Goal: Information Seeking & Learning: Learn about a topic

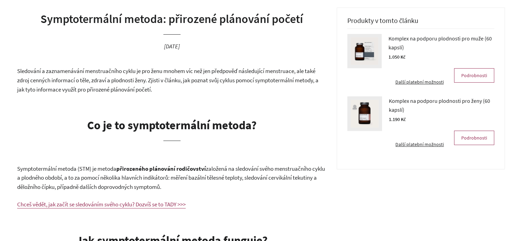
click at [107, 20] on h1 "Symptotermální metoda: přirozené plánování početí" at bounding box center [171, 19] width 309 height 16
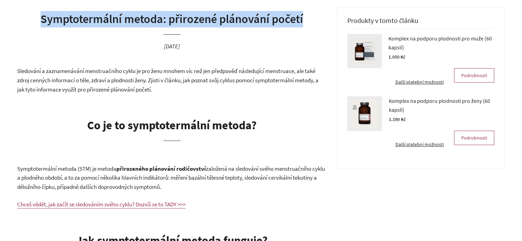
click at [107, 20] on h1 "Symptotermální metoda: přirozené plánování početí" at bounding box center [171, 19] width 309 height 16
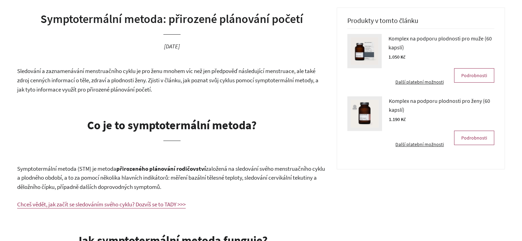
click at [119, 81] on span "Sledování a zaznamenávání menstruačního cyklu je pro ženu mnohem víc než jen př…" at bounding box center [167, 80] width 301 height 26
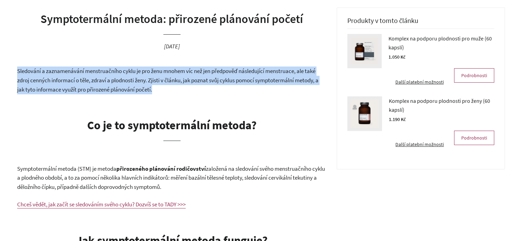
click at [119, 81] on span "Sledování a zaznamenávání menstruačního cyklu je pro ženu mnohem víc než jen př…" at bounding box center [167, 80] width 301 height 26
drag, startPoint x: 149, startPoint y: 86, endPoint x: 163, endPoint y: 87, distance: 14.1
click at [150, 86] on span "Sledování a zaznamenávání menstruačního cyklu je pro ženu mnohem víc než jen př…" at bounding box center [167, 80] width 301 height 26
click at [169, 88] on p "Sledování a zaznamenávání menstruačního cyklu je pro ženu mnohem víc než jen př…" at bounding box center [171, 80] width 309 height 27
click at [168, 88] on p "Sledování a zaznamenávání menstruačního cyklu je pro ženu mnohem víc než jen př…" at bounding box center [171, 80] width 309 height 27
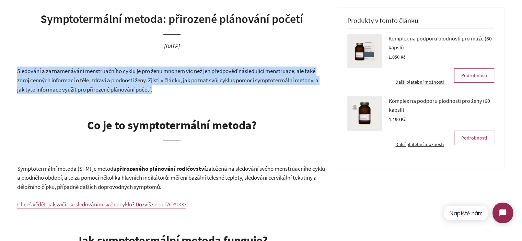
click at [154, 90] on span "Sledování a zaznamenávání menstruačního cyklu je pro ženu mnohem víc než jen př…" at bounding box center [167, 80] width 301 height 26
drag, startPoint x: 157, startPoint y: 90, endPoint x: 16, endPoint y: 71, distance: 142.7
drag, startPoint x: 17, startPoint y: 69, endPoint x: 171, endPoint y: 90, distance: 154.5
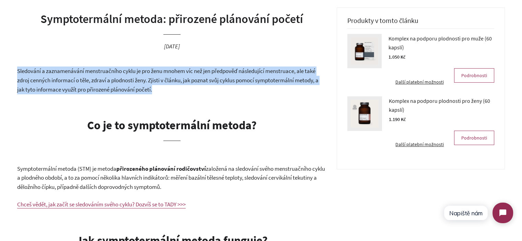
click at [171, 90] on p "Sledování a zaznamenávání menstruačního cyklu je pro ženu mnohem víc než jen př…" at bounding box center [171, 80] width 309 height 27
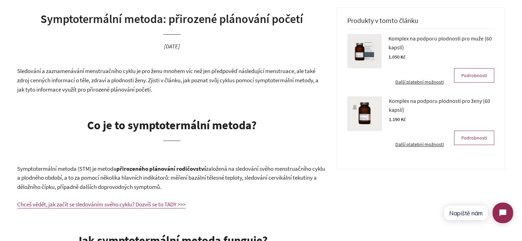
click at [119, 85] on p "Sledování a zaznamenávání menstruačního cyklu je pro ženu mnohem víc než jen př…" at bounding box center [171, 80] width 309 height 27
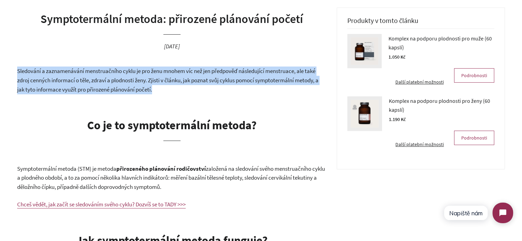
click at [119, 85] on p "Sledování a zaznamenávání menstruačního cyklu je pro ženu mnohem víc než jen př…" at bounding box center [171, 80] width 309 height 27
click at [163, 89] on p "Sledování a zaznamenávání menstruačního cyklu je pro ženu mnohem víc než jen př…" at bounding box center [171, 80] width 309 height 27
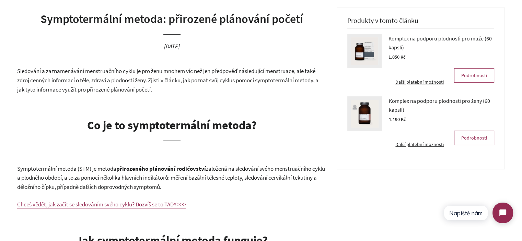
click at [163, 89] on p "Sledování a zaznamenávání menstruačního cyklu je pro ženu mnohem víc než jen př…" at bounding box center [171, 80] width 309 height 27
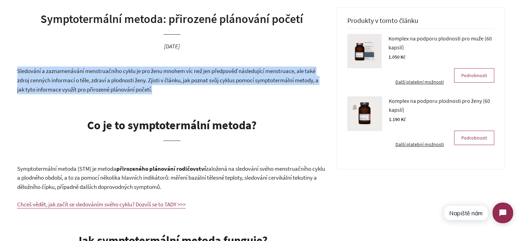
click at [163, 89] on p "Sledování a zaznamenávání menstruačního cyklu je pro ženu mnohem víc než jen př…" at bounding box center [171, 80] width 309 height 27
click at [176, 92] on p "Sledování a zaznamenávání menstruačního cyklu je pro ženu mnohem víc než jen př…" at bounding box center [171, 80] width 309 height 27
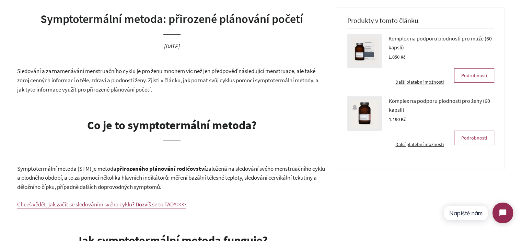
click at [152, 92] on span "Sledování a zaznamenávání menstruačního cyklu je pro ženu mnohem víc než jen př…" at bounding box center [167, 80] width 301 height 26
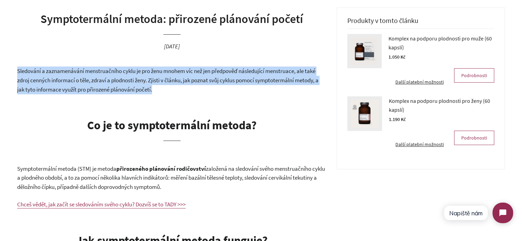
click at [152, 92] on span "Sledování a zaznamenávání menstruačního cyklu je pro ženu mnohem víc než jen př…" at bounding box center [167, 80] width 301 height 26
click at [162, 92] on p "Sledování a zaznamenávání menstruačního cyklu je pro ženu mnohem víc než jen př…" at bounding box center [171, 80] width 309 height 27
drag, startPoint x: 162, startPoint y: 92, endPoint x: 18, endPoint y: 75, distance: 145.0
click at [18, 75] on p "Sledování a zaznamenávání menstruačního cyklu je pro ženu mnohem víc než jen př…" at bounding box center [171, 80] width 309 height 27
click at [19, 73] on span "Sledování a zaznamenávání menstruačního cyklu je pro ženu mnohem víc než jen př…" at bounding box center [167, 80] width 301 height 26
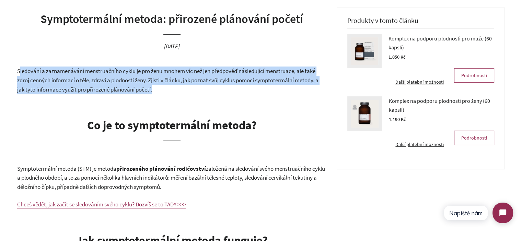
drag, startPoint x: 19, startPoint y: 72, endPoint x: 176, endPoint y: 87, distance: 157.2
click at [176, 87] on p "Sledování a zaznamenávání menstruačního cyklu je pro ženu mnohem víc než jen př…" at bounding box center [171, 80] width 309 height 27
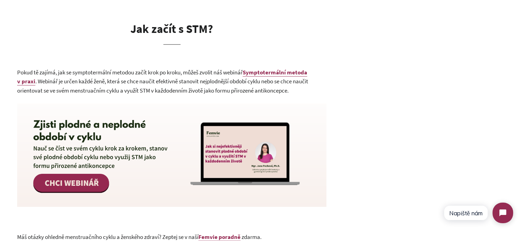
scroll to position [686, 0]
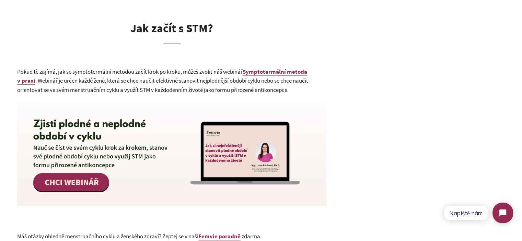
click at [265, 70] on b "Symptotermální metoda v praxi" at bounding box center [162, 76] width 290 height 17
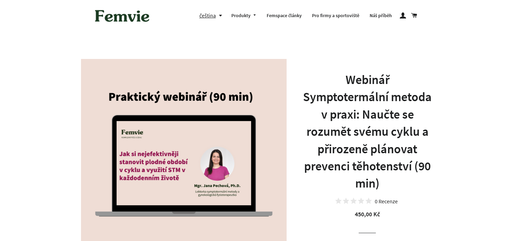
click at [378, 98] on h1 "Webinář Symptotermální metoda v praxi: Naučte se rozumět svému cyklu a přirozen…" at bounding box center [367, 131] width 130 height 121
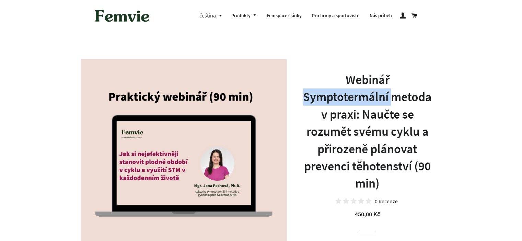
click at [378, 98] on h1 "Webinář Symptotermální metoda v praxi: Naučte se rozumět svému cyklu a přirozen…" at bounding box center [367, 131] width 130 height 121
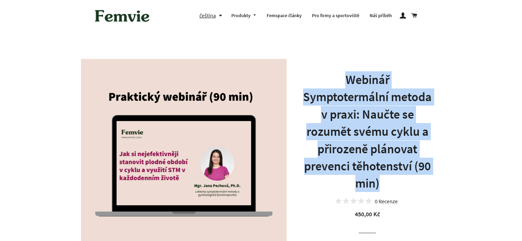
click at [378, 98] on h1 "Webinář Symptotermální metoda v praxi: Naučte se rozumět svému cyklu a přirozen…" at bounding box center [367, 131] width 130 height 121
click at [369, 85] on h1 "Webinář Symptotermální metoda v praxi: Naučte se rozumět svému cyklu a přirozen…" at bounding box center [367, 131] width 130 height 121
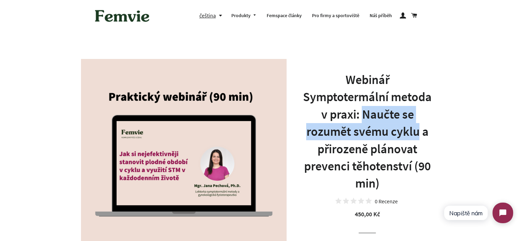
drag, startPoint x: 365, startPoint y: 114, endPoint x: 417, endPoint y: 134, distance: 55.9
click at [417, 134] on h1 "Webinář Symptotermální metoda v praxi: Naučte se rozumět svému cyklu a přirozen…" at bounding box center [367, 131] width 130 height 121
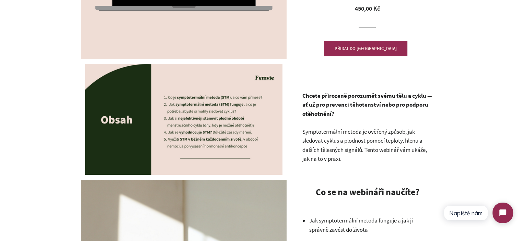
click at [412, 116] on p "Chcete přirozeně porozumět svému tělu a cyklu — ať už pro prevenci těhotenství …" at bounding box center [367, 104] width 130 height 27
click at [333, 108] on strong "Chcete přirozeně porozumět svému tělu a cyklu — ať už pro prevenci těhotenství …" at bounding box center [367, 105] width 130 height 26
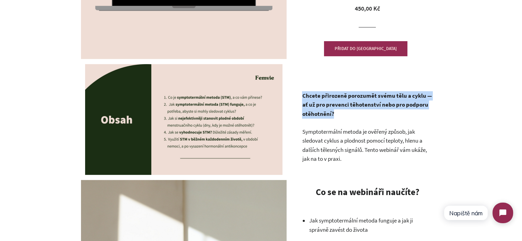
click at [333, 108] on strong "Chcete přirozeně porozumět svému tělu a cyklu — ať už pro prevenci těhotenství …" at bounding box center [367, 105] width 130 height 26
click at [346, 115] on p "Chcete přirozeně porozumět svému tělu a cyklu — ať už pro prevenci těhotenství …" at bounding box center [367, 104] width 130 height 27
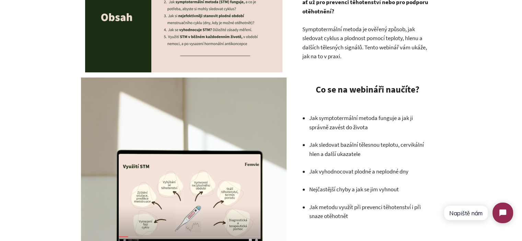
scroll to position [343, 0]
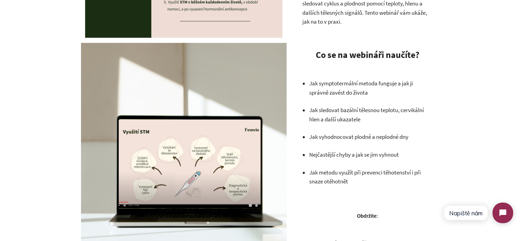
click at [344, 176] on p "Jak metodu využít při prevenci těhotenství i při snaze otěhotnět" at bounding box center [371, 177] width 124 height 18
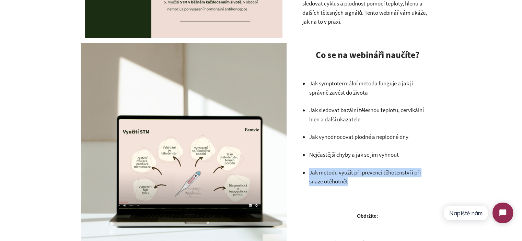
click at [344, 176] on p "Jak metodu využít při prevenci těhotenství i při snaze otěhotnět" at bounding box center [371, 177] width 124 height 18
click at [368, 182] on p "Jak metodu využít při prevenci těhotenství i při snaze otěhotnět" at bounding box center [371, 177] width 124 height 18
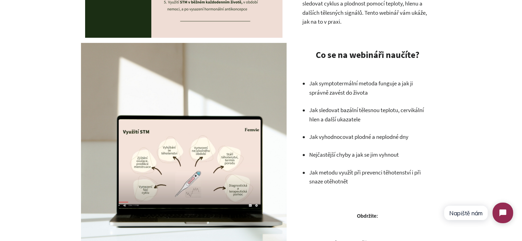
click at [358, 140] on p "Jak vyhodnocovat plodné a neplodné dny" at bounding box center [371, 136] width 124 height 9
click at [349, 123] on p "Jak sledovat bazální tělesnou teplotu, cervikální hlen a další ukazatele" at bounding box center [371, 115] width 124 height 18
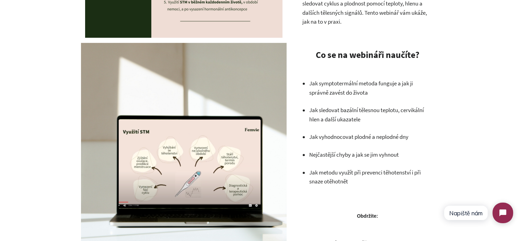
click at [427, 134] on p "Jak vyhodnocovat plodné a neplodné dny" at bounding box center [371, 136] width 124 height 9
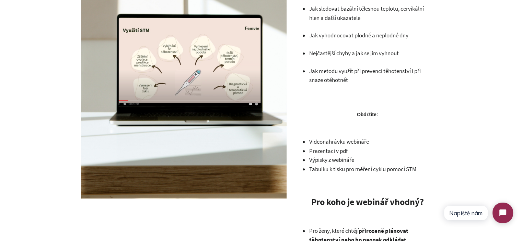
scroll to position [446, 0]
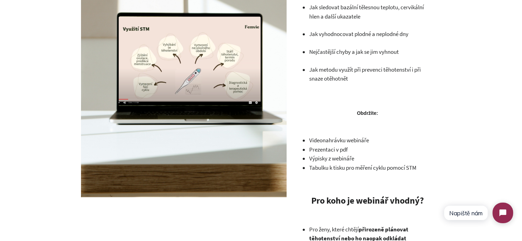
click at [332, 142] on span "Videonahrávku webináře" at bounding box center [339, 141] width 60 height 8
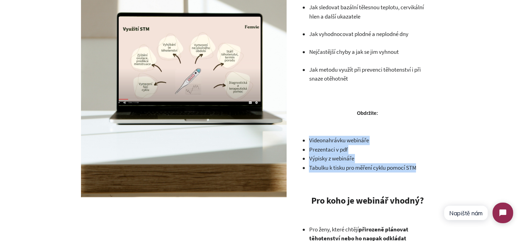
drag, startPoint x: 332, startPoint y: 142, endPoint x: 419, endPoint y: 164, distance: 90.0
click at [419, 164] on ul "Videonahrávku webináře Prezentaci v pdf Výpisky z webináře Tabulku k tisku pro …" at bounding box center [371, 154] width 124 height 36
click at [416, 164] on span "Tabulku k tisku pro měření cyklu pomocí STM" at bounding box center [362, 168] width 107 height 8
drag, startPoint x: 419, startPoint y: 165, endPoint x: 312, endPoint y: 142, distance: 109.4
click at [313, 143] on ul "Videonahrávku webináře Prezentaci v pdf Výpisky z webináře Tabulku k tisku pro …" at bounding box center [371, 154] width 124 height 36
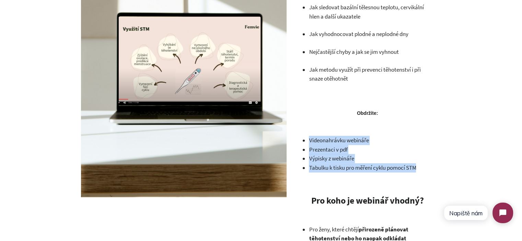
click at [312, 142] on span "Videonahrávku webináře" at bounding box center [339, 141] width 60 height 8
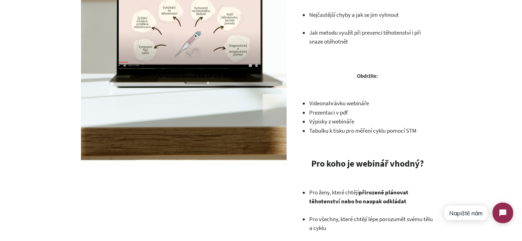
scroll to position [583, 0]
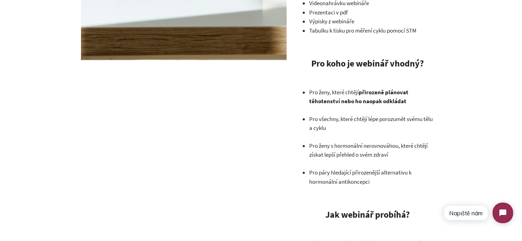
click at [360, 102] on strong "přirozeně plánovat těhotenství nebo ho naopak odkládat" at bounding box center [358, 97] width 99 height 17
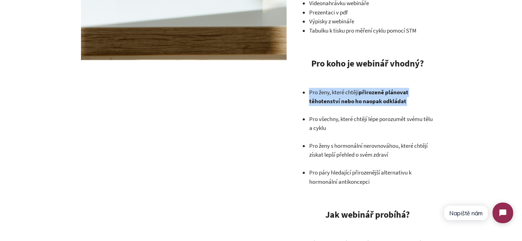
click at [360, 102] on strong "přirozeně plánovat těhotenství nebo ho naopak odkládat" at bounding box center [358, 97] width 99 height 17
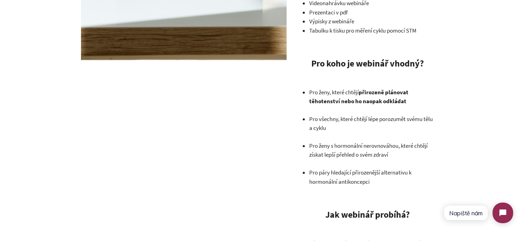
click at [343, 126] on p "Pro všechny, které chtějí lépe porozumět svému tělu a cyklu" at bounding box center [371, 124] width 124 height 18
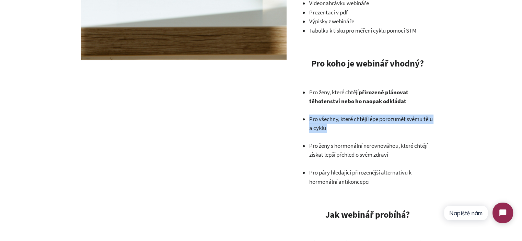
click at [343, 126] on p "Pro všechny, které chtějí lépe porozumět svému tělu a cyklu" at bounding box center [371, 124] width 124 height 18
click at [350, 125] on p "Pro všechny, které chtějí lépe porozumět svému tělu a cyklu" at bounding box center [371, 124] width 124 height 18
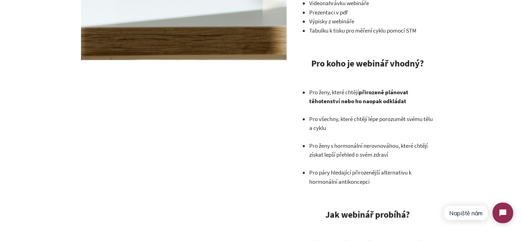
click at [353, 142] on p "Pro ženy s hormonální nerovnováhou, které chtějí získat lepší přehled o svém zd…" at bounding box center [371, 150] width 124 height 18
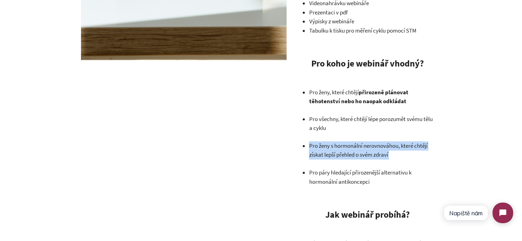
click at [353, 142] on p "Pro ženy s hormonální nerovnováhou, které chtějí získat lepší přehled o svém zd…" at bounding box center [371, 150] width 124 height 18
click at [369, 163] on ul "Pro ženy, které chtějí přirozeně plánovat těhotenství nebo ho naopak odkládat P…" at bounding box center [371, 137] width 124 height 99
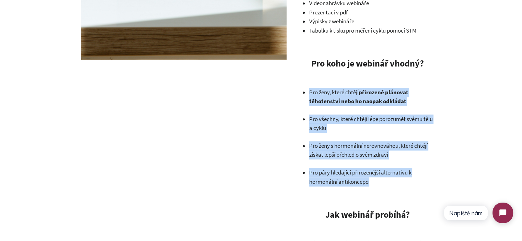
drag, startPoint x: 374, startPoint y: 182, endPoint x: 309, endPoint y: 94, distance: 109.2
click at [307, 95] on div "Chcete přirozeně porozumět svému tělu a cyklu — ať už pro prevenci těhotenství …" at bounding box center [367, 149] width 130 height 906
click at [309, 94] on p "Pro ženy, které chtějí přirozeně plánovat těhotenství nebo ho naopak odkládat" at bounding box center [371, 97] width 124 height 18
drag, startPoint x: 310, startPoint y: 93, endPoint x: 385, endPoint y: 190, distance: 123.0
click at [385, 190] on div "Chcete přirozeně porozumět svému tělu a cyklu — ať už pro prevenci těhotenství …" at bounding box center [367, 149] width 130 height 906
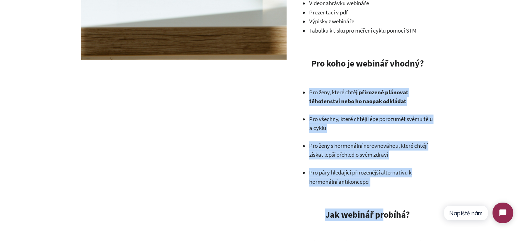
click at [377, 180] on p "Pro páry hledající přirozenější alternativu k hormonální antikoncepci" at bounding box center [371, 177] width 124 height 18
click at [371, 180] on p "Pro páry hledající přirozenější alternativu k hormonální antikoncepci" at bounding box center [371, 177] width 124 height 18
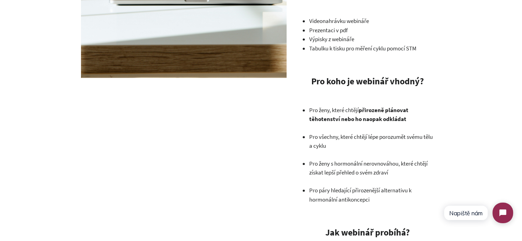
scroll to position [549, 0]
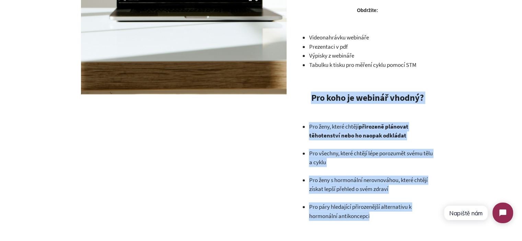
drag, startPoint x: 311, startPoint y: 100, endPoint x: 379, endPoint y: 214, distance: 133.7
click at [379, 214] on div "Chcete přirozeně porozumět svému tělu a cyklu — ať už pro prevenci těhotenství …" at bounding box center [367, 183] width 130 height 906
click at [379, 214] on p "Pro páry hledající přirozenější alternativu k hormonální antikoncepci" at bounding box center [371, 211] width 124 height 18
drag, startPoint x: 379, startPoint y: 215, endPoint x: 315, endPoint y: 99, distance: 132.5
click at [315, 99] on div "Chcete přirozeně porozumět svému tělu a cyklu — ať už pro prevenci těhotenství …" at bounding box center [367, 183] width 130 height 906
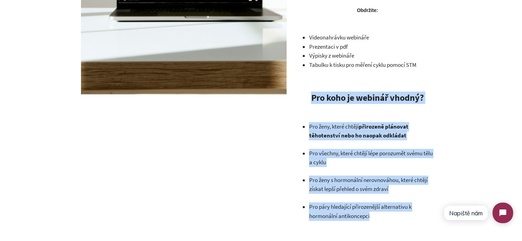
click at [315, 99] on strong "Pro koho je webinář vhodný?" at bounding box center [367, 97] width 113 height 11
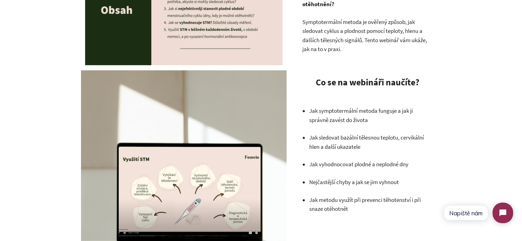
scroll to position [240, 0]
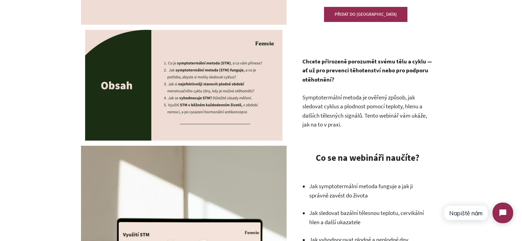
click at [358, 122] on p "Symptotermální metoda je ověřený způsob, jak sledovat cyklus a plodnost pomocí …" at bounding box center [367, 111] width 130 height 36
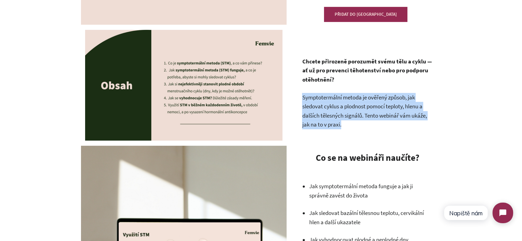
click at [358, 122] on p "Symptotermální metoda je ověřený způsob, jak sledovat cyklus a plodnost pomocí …" at bounding box center [367, 111] width 130 height 36
click at [358, 127] on p "Symptotermální metoda je ověřený způsob, jak sledovat cyklus a plodnost pomocí …" at bounding box center [367, 111] width 130 height 36
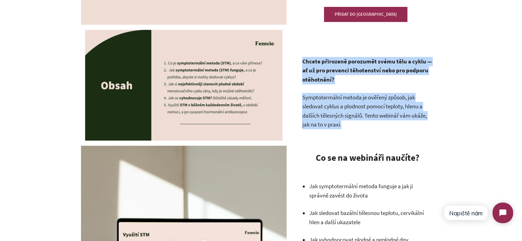
drag, startPoint x: 353, startPoint y: 128, endPoint x: 302, endPoint y: 62, distance: 83.9
click at [303, 61] on strong "Chcete přirozeně porozumět svému tělu a cyklu — ať už pro prevenci těhotenství …" at bounding box center [367, 71] width 130 height 26
drag, startPoint x: 304, startPoint y: 60, endPoint x: 351, endPoint y: 125, distance: 80.5
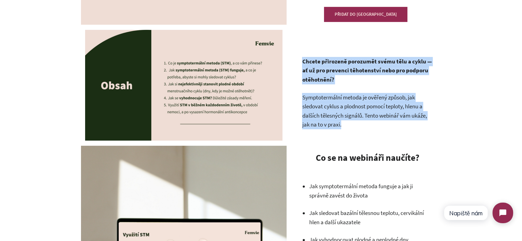
click at [351, 125] on p "Symptotermální metoda je ověřený způsob, jak sledovat cyklus a plodnost pomocí …" at bounding box center [367, 111] width 130 height 36
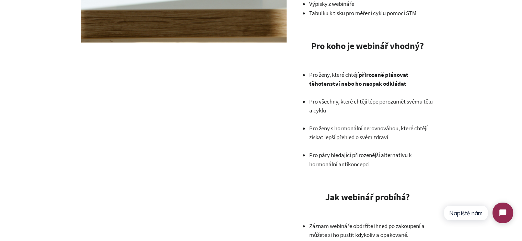
scroll to position [618, 0]
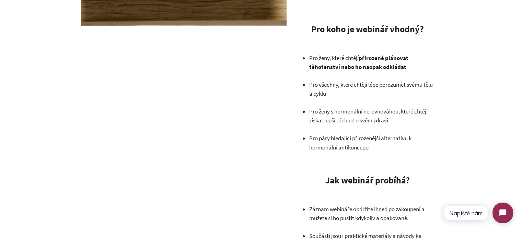
click at [359, 87] on p "Pro všechny, které chtějí lépe porozumět svému tělu a cyklu" at bounding box center [371, 89] width 124 height 18
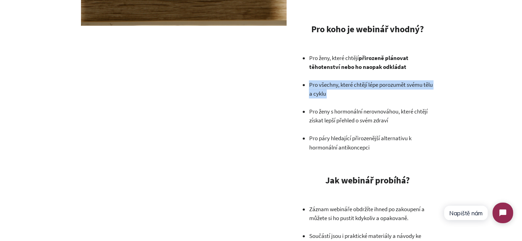
click at [359, 87] on p "Pro všechny, které chtějí lépe porozumět svému tělu a cyklu" at bounding box center [371, 89] width 124 height 18
copy ul "Pro všechny, které chtějí lépe porozumět svému tělu a cyklu"
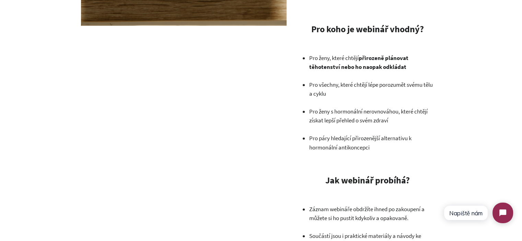
click at [343, 127] on ul "Pro ženy, které chtějí přirozeně plánovat těhotenství nebo ho naopak odkládat P…" at bounding box center [371, 103] width 124 height 99
click at [342, 115] on p "Pro ženy s hormonální nerovnováhou, které chtějí získat lepší přehled o svém zd…" at bounding box center [371, 116] width 124 height 18
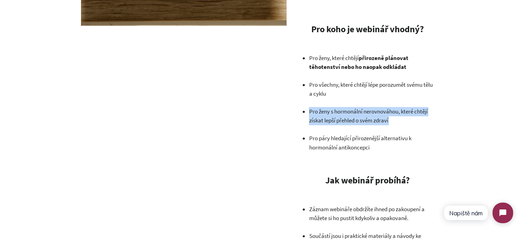
click at [342, 115] on p "Pro ženy s hormonální nerovnováhou, které chtějí získat lepší přehled o svém zd…" at bounding box center [371, 116] width 124 height 18
drag, startPoint x: 366, startPoint y: 122, endPoint x: 377, endPoint y: 129, distance: 13.3
click at [367, 122] on p "Pro ženy s hormonální nerovnováhou, které chtějí získat lepší přehled o svém zd…" at bounding box center [371, 116] width 124 height 18
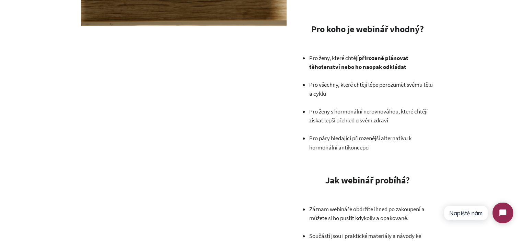
click at [376, 149] on p "Pro páry hledající přirozenější alternativu k hormonální antikoncepci" at bounding box center [371, 143] width 124 height 18
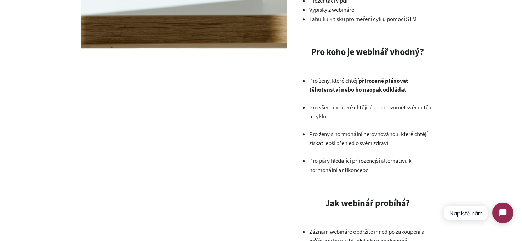
scroll to position [583, 0]
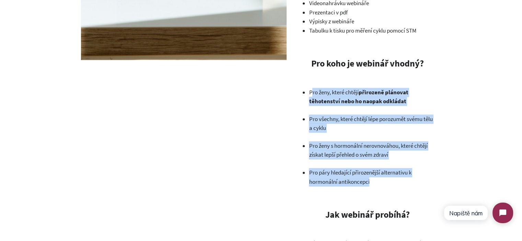
drag, startPoint x: 370, startPoint y: 184, endPoint x: 308, endPoint y: 98, distance: 105.4
click at [311, 93] on ul "Pro ženy, které chtějí přirozeně plánovat těhotenství nebo ho naopak odkládat P…" at bounding box center [371, 137] width 124 height 99
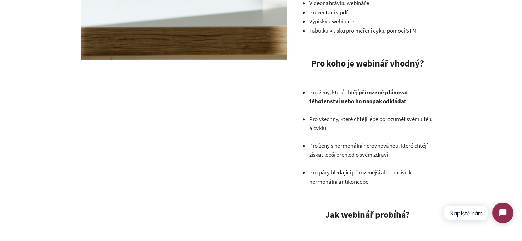
click at [307, 94] on div "Chcete přirozeně porozumět svému tělu a cyklu — ať už pro prevenci těhotenství …" at bounding box center [367, 149] width 130 height 906
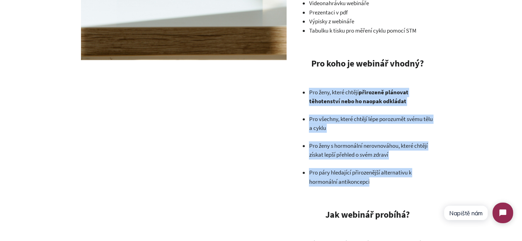
drag, startPoint x: 308, startPoint y: 91, endPoint x: 453, endPoint y: 34, distance: 155.3
click at [380, 184] on div "Chcete přirozeně porozumět svému tělu a cyklu — ať už pro prevenci těhotenství …" at bounding box center [367, 149] width 130 height 906
copy ul "Pro ženy, které chtějí přirozeně plánovat těhotenství nebo ho naopak odkládat P…"
click at [288, 155] on div "Webinář Symptotermální metoda v praxi: Naučte se rozumět svému cyklu a přirozen…" at bounding box center [363, 41] width 154 height 1131
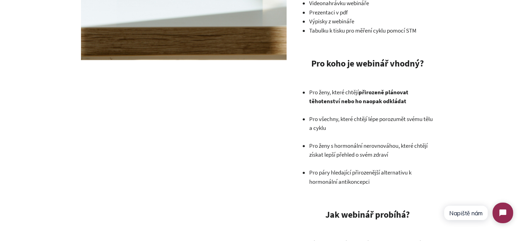
click at [345, 171] on p "Pro páry hledající přirozenější alternativu k hormonální antikoncepci" at bounding box center [371, 177] width 124 height 18
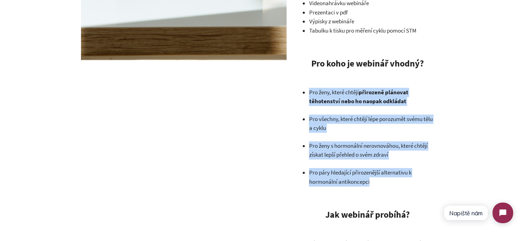
drag, startPoint x: 345, startPoint y: 171, endPoint x: 327, endPoint y: 81, distance: 91.6
click at [328, 82] on div "Chcete přirozeně porozumět svému tělu a cyklu — ať už pro prevenci těhotenství …" at bounding box center [367, 149] width 130 height 906
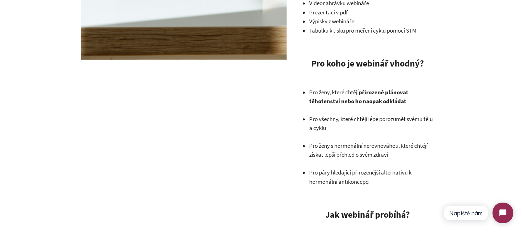
click at [325, 77] on div "Chcete přirozeně porozumět svému tělu a cyklu — ať už pro prevenci těhotenství …" at bounding box center [367, 149] width 130 height 906
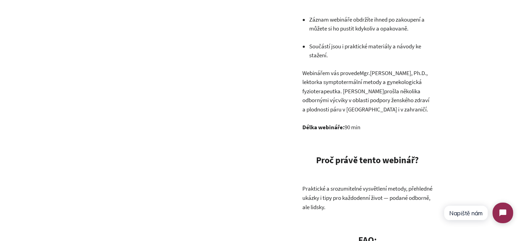
scroll to position [892, 0]
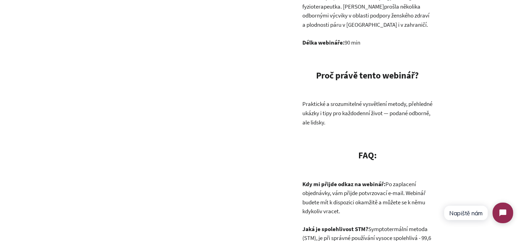
click at [335, 108] on p "Praktické a srozumitelné vysvětlení metody, přehledné ukázky i tipy pro každode…" at bounding box center [367, 112] width 130 height 27
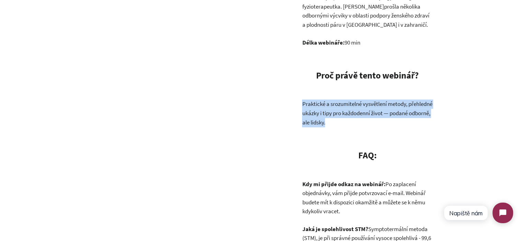
click at [335, 108] on p "Praktické a srozumitelné vysvětlení metody, přehledné ukázky i tipy pro každode…" at bounding box center [367, 112] width 130 height 27
click at [358, 118] on p "Praktické a srozumitelné vysvětlení metody, přehledné ukázky i tipy pro každode…" at bounding box center [367, 112] width 130 height 27
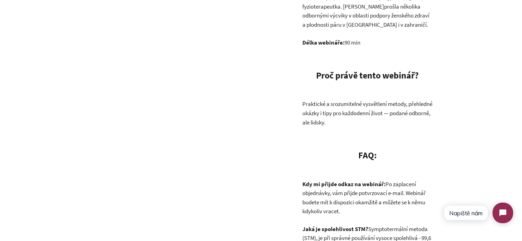
click at [373, 121] on p "Praktické a srozumitelné vysvětlení metody, přehledné ukázky i tipy pro každode…" at bounding box center [367, 112] width 130 height 27
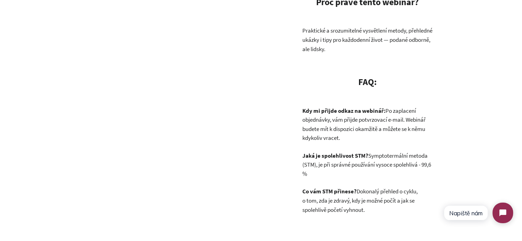
scroll to position [974, 0]
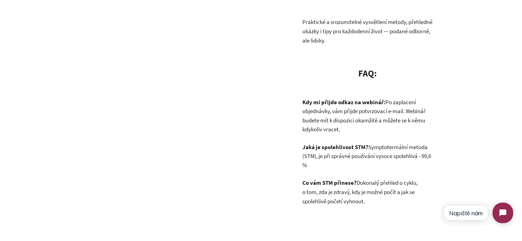
drag, startPoint x: 348, startPoint y: 182, endPoint x: 354, endPoint y: 182, distance: 5.9
click at [349, 182] on strong "Co vám STM přinese?" at bounding box center [329, 183] width 54 height 8
click at [360, 182] on div "Co vám STM přinese? Dokonalý přehled o cyklu, o tom, zda je zdravý, kdy je možn…" at bounding box center [367, 191] width 130 height 27
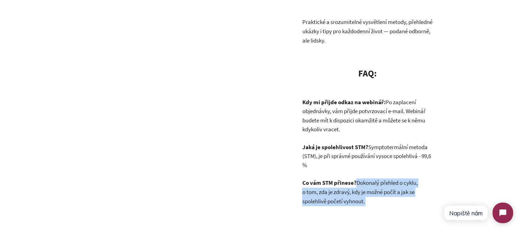
drag, startPoint x: 360, startPoint y: 182, endPoint x: 371, endPoint y: 199, distance: 20.7
click at [371, 199] on div "Co vám STM přinese? Dokonalý přehled o cyklu, o tom, zda je zdravý, kdy je možn…" at bounding box center [367, 191] width 130 height 27
copy div "Dokonalý přehled o cyklu, o tom, zda je zdravý, kdy je možné počít a jak se spo…"
